Goal: Task Accomplishment & Management: Manage account settings

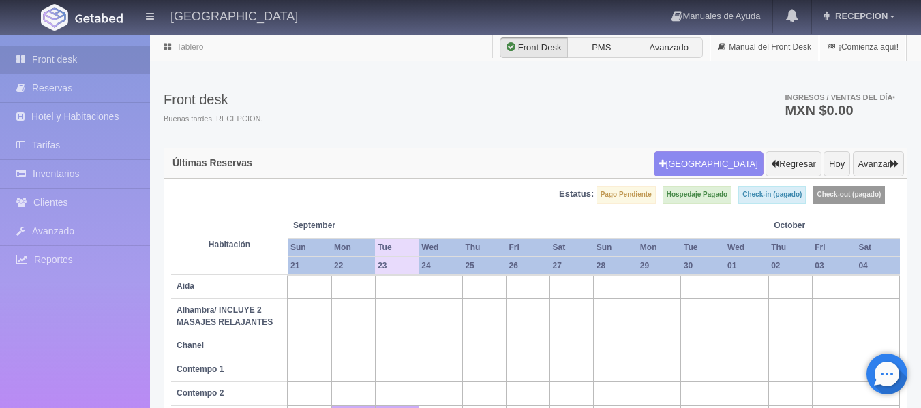
scroll to position [239, 0]
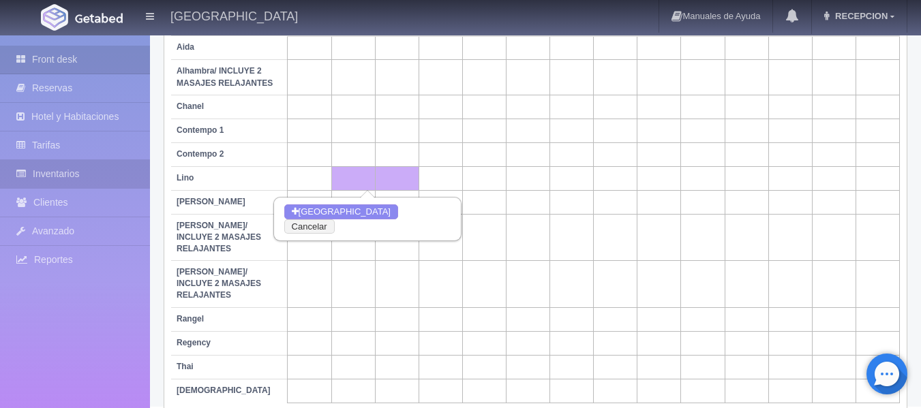
click at [83, 161] on link "Inventarios" at bounding box center [75, 174] width 150 height 28
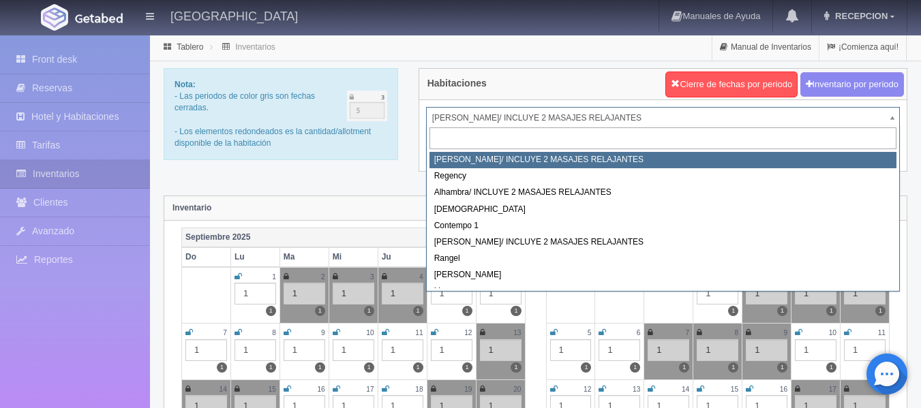
drag, startPoint x: 468, startPoint y: 110, endPoint x: 485, endPoint y: 175, distance: 66.9
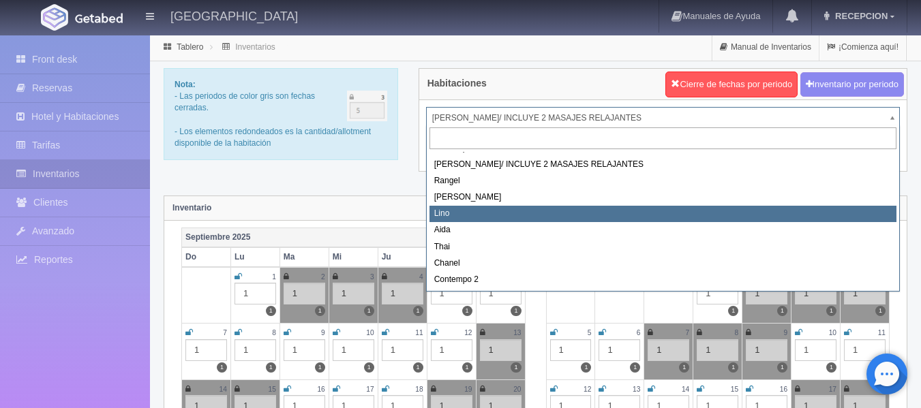
select select "725"
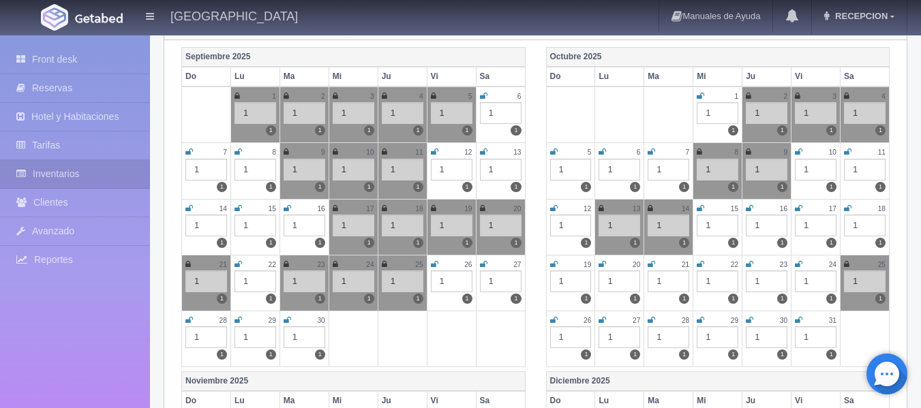
scroll to position [204, 0]
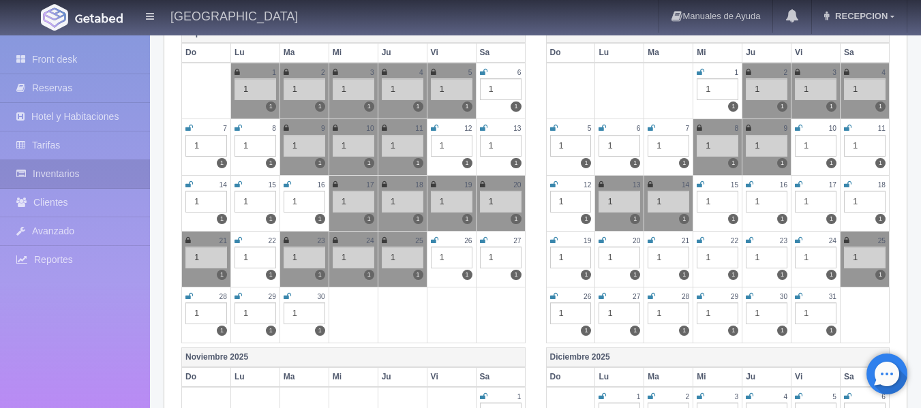
click at [283, 297] on icon at bounding box center [286, 296] width 7 height 8
